Goal: Information Seeking & Learning: Learn about a topic

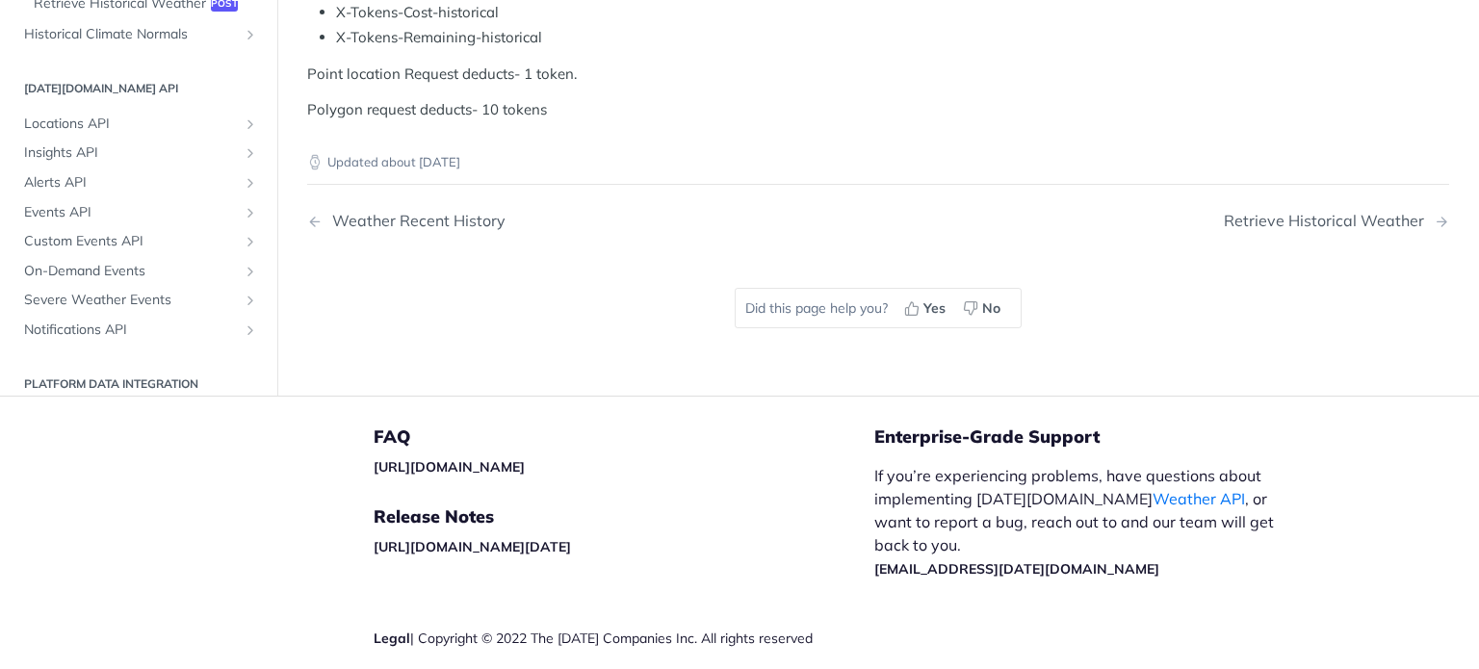
scroll to position [1233, 0]
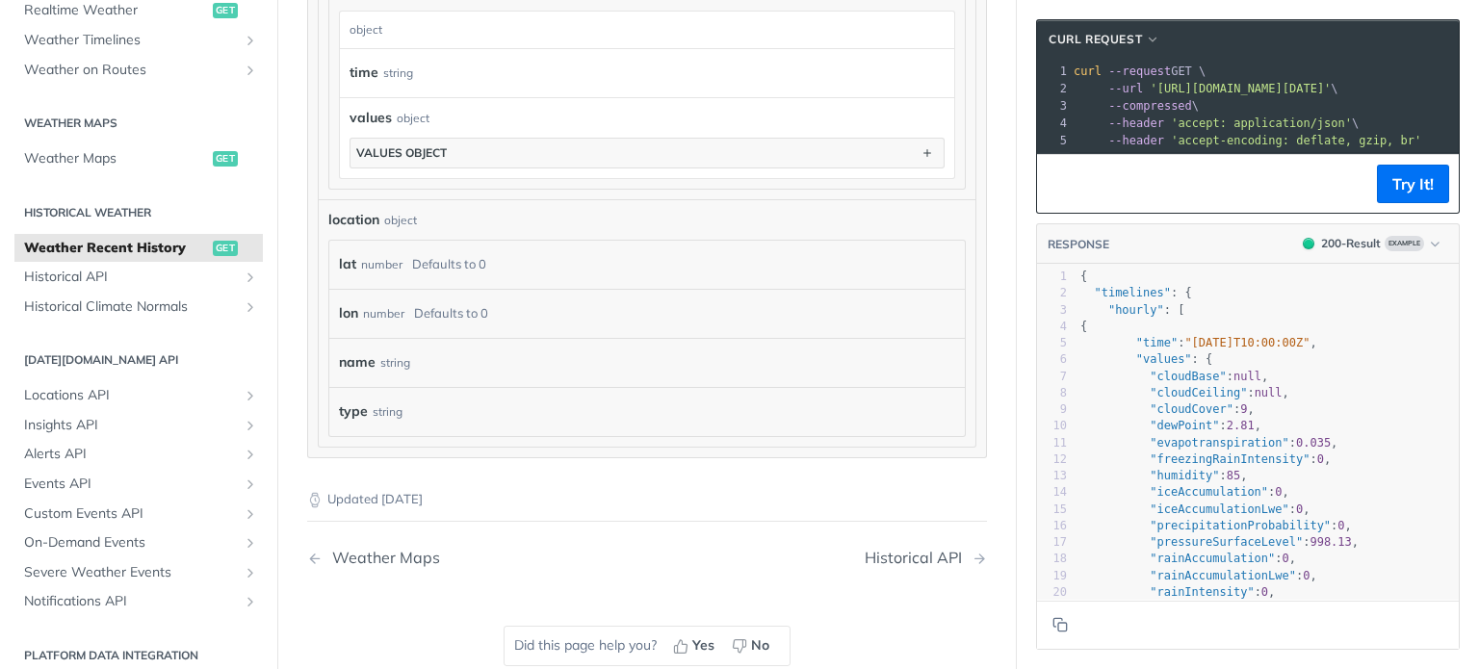
scroll to position [1541, 0]
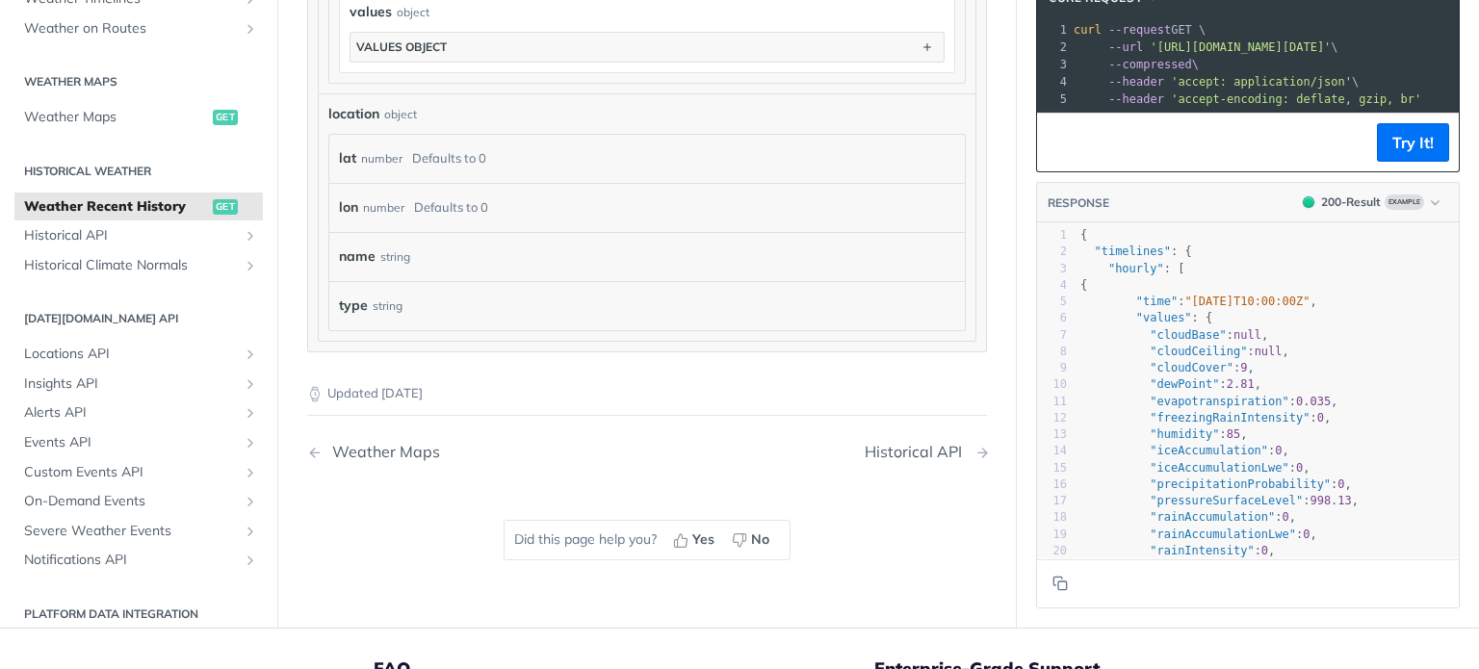
click at [923, 444] on div "Historical API" at bounding box center [918, 452] width 107 height 18
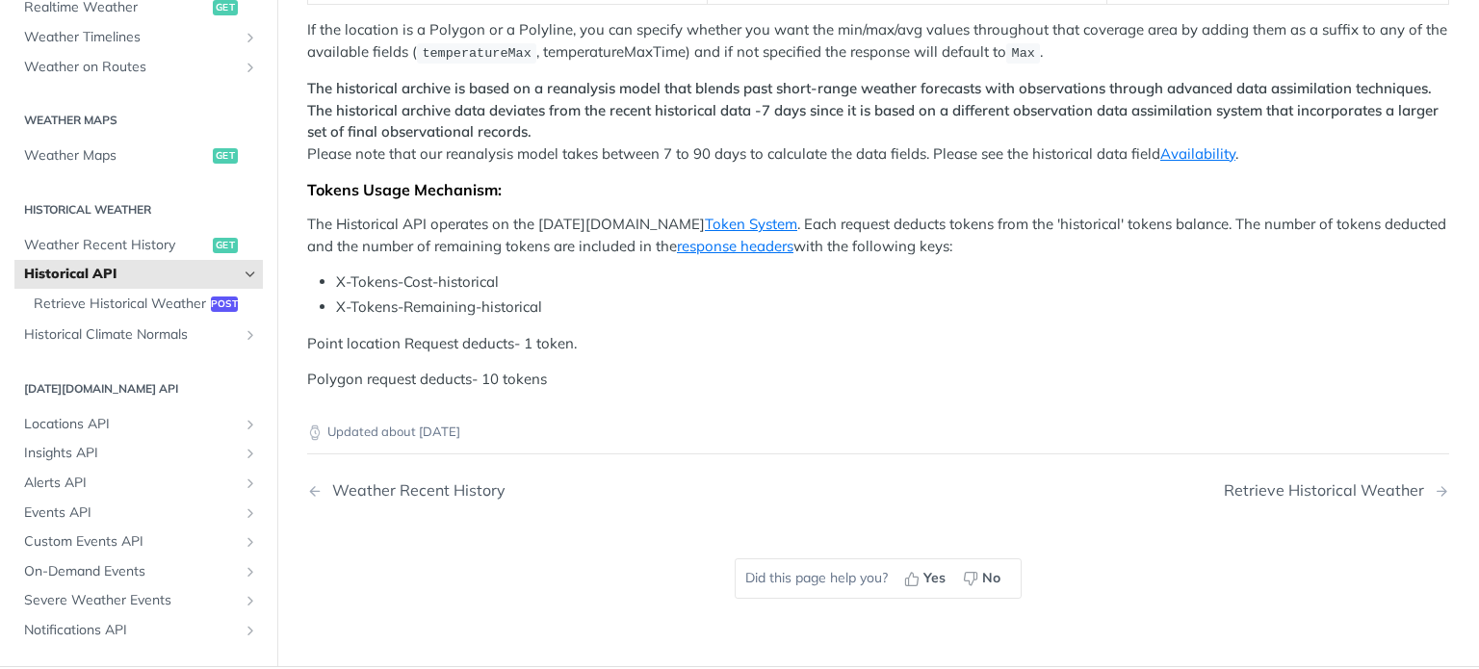
scroll to position [578, 0]
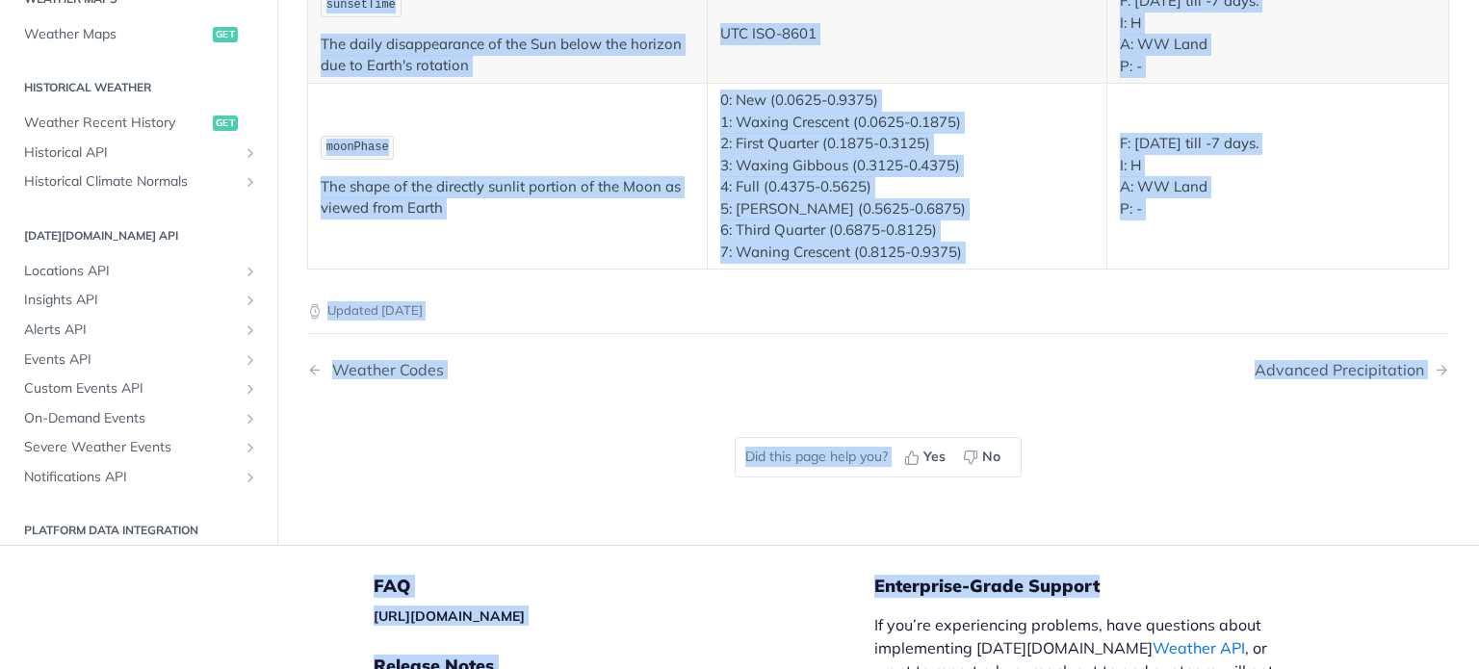
scroll to position [3751, 0]
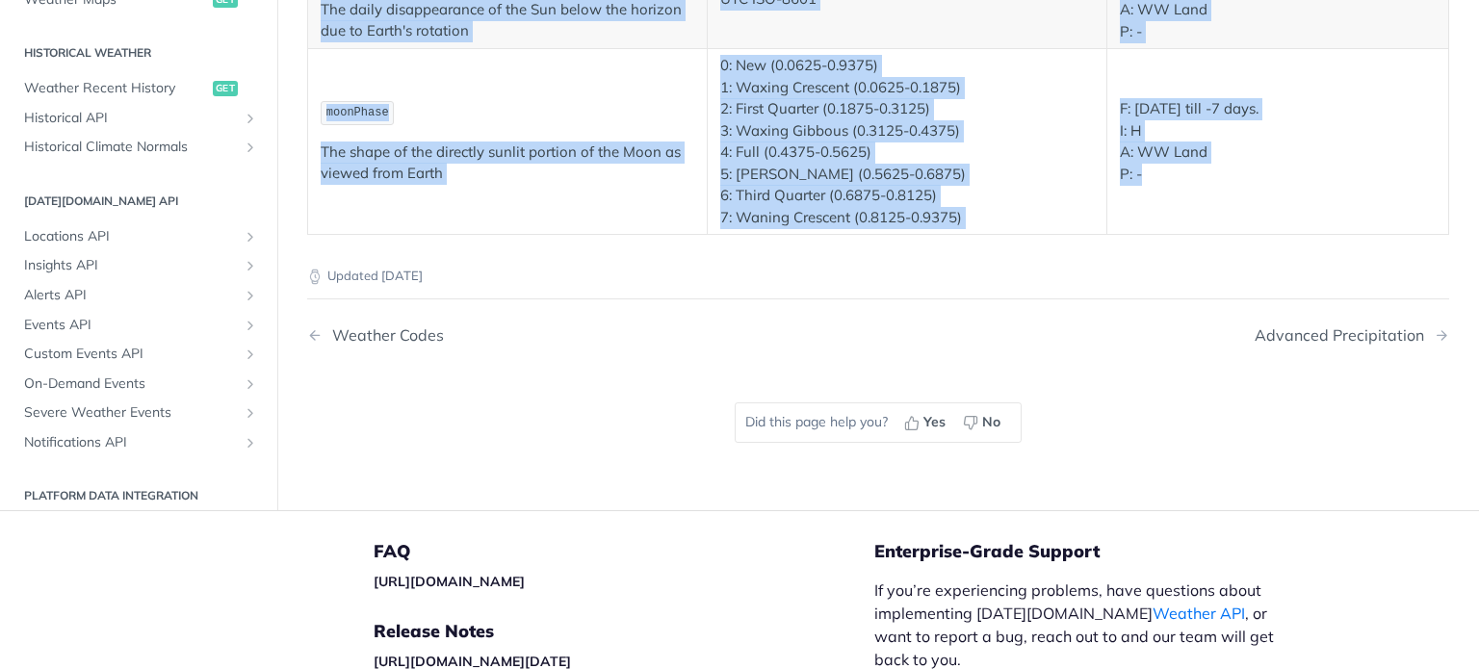
drag, startPoint x: 308, startPoint y: 229, endPoint x: 535, endPoint y: 274, distance: 231.7
copy div "Data fields for the historical weather API: Field Values (Metric, Imperial) Ava…"
